Goal: Communication & Community: Answer question/provide support

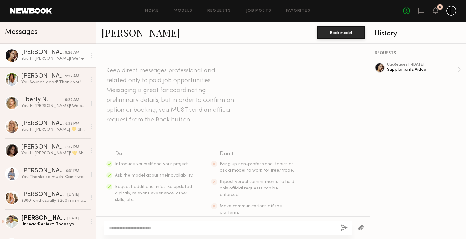
scroll to position [928, 0]
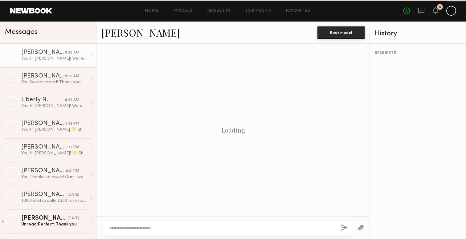
scroll to position [928, 0]
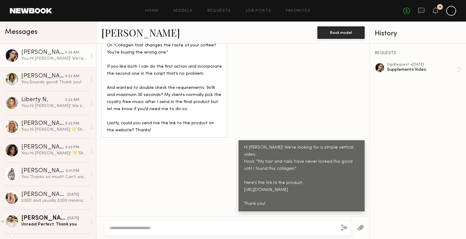
click at [439, 12] on div "No fees up to $5,000 5" at bounding box center [429, 11] width 53 height 10
click at [436, 10] on icon at bounding box center [435, 10] width 5 height 4
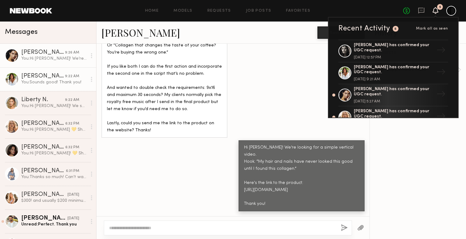
click at [50, 89] on link "AnnaNoel O. 9:22 AM You: Sounds good! Thank you!" at bounding box center [48, 79] width 96 height 24
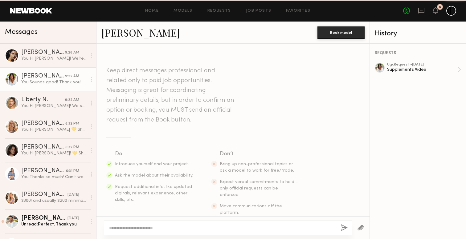
scroll to position [792, 0]
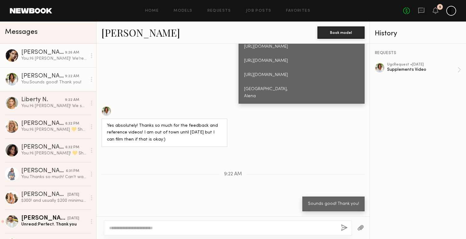
click at [47, 62] on link "Giselle P. 9:26 AM You: Hi Giselle! We’re looking for a simple vertical video. …" at bounding box center [48, 56] width 96 height 24
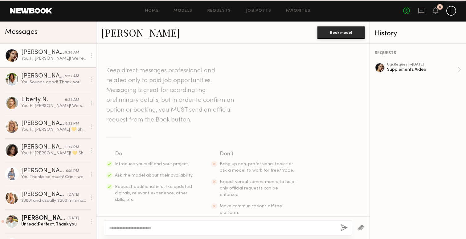
scroll to position [928, 0]
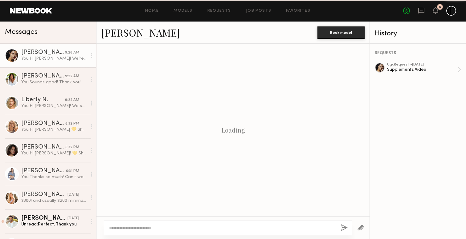
scroll to position [928, 0]
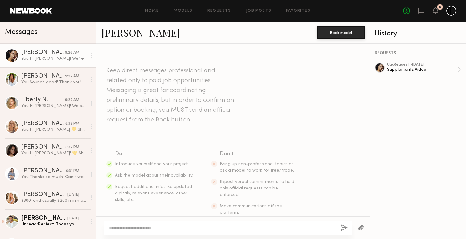
scroll to position [928, 0]
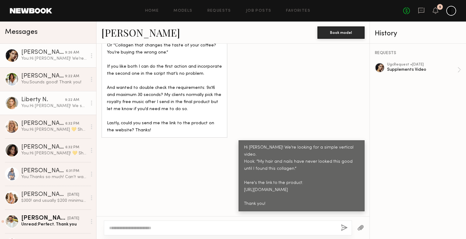
click at [33, 111] on link "Liberty N. 9:22 AM You: Hi [PERSON_NAME]! We shipped to this address: Creator S…" at bounding box center [48, 103] width 96 height 24
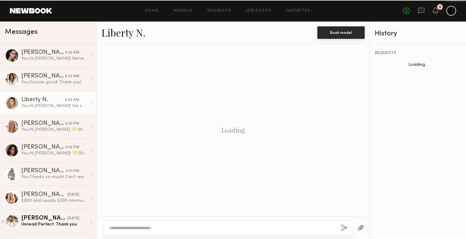
scroll to position [759, 0]
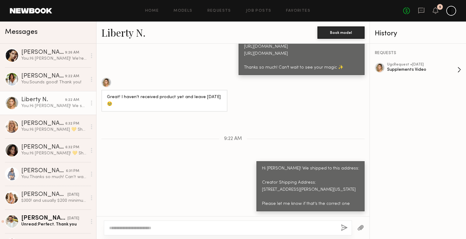
click at [416, 64] on div "ugc Request • [DATE]" at bounding box center [422, 65] width 70 height 4
